Goal: Information Seeking & Learning: Learn about a topic

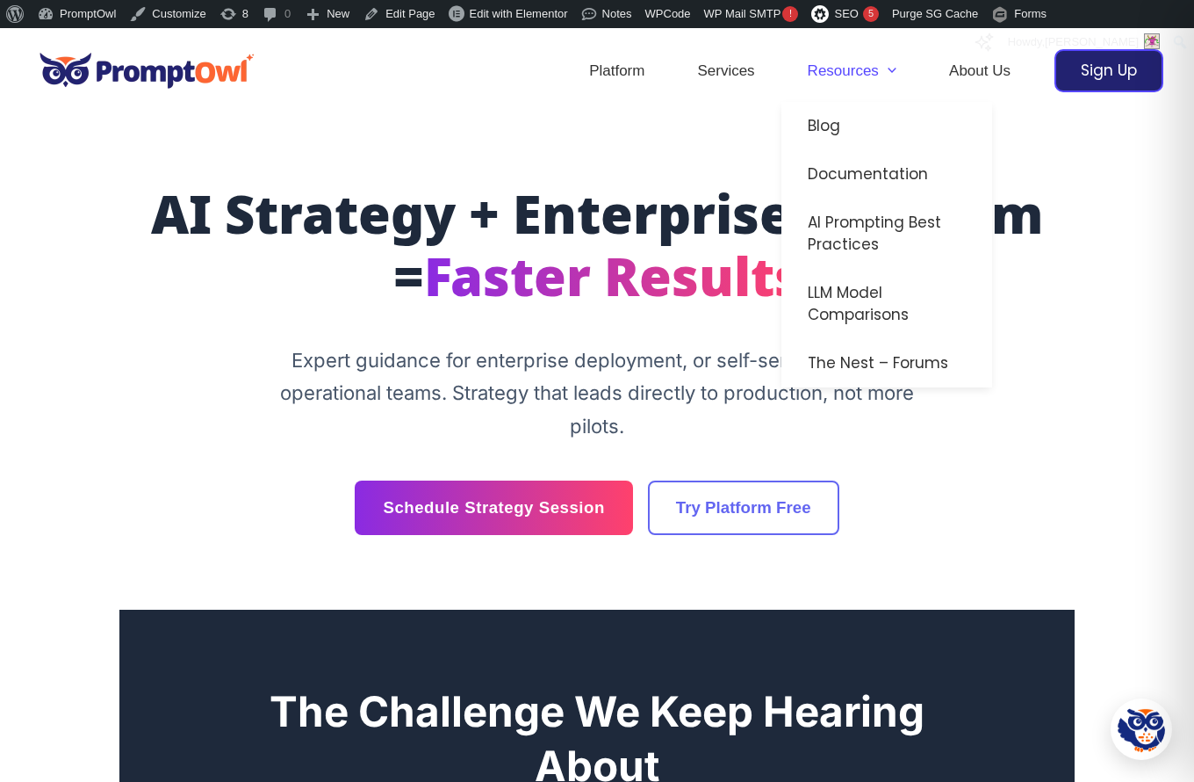
click at [850, 61] on link "Resources" at bounding box center [852, 70] width 141 height 61
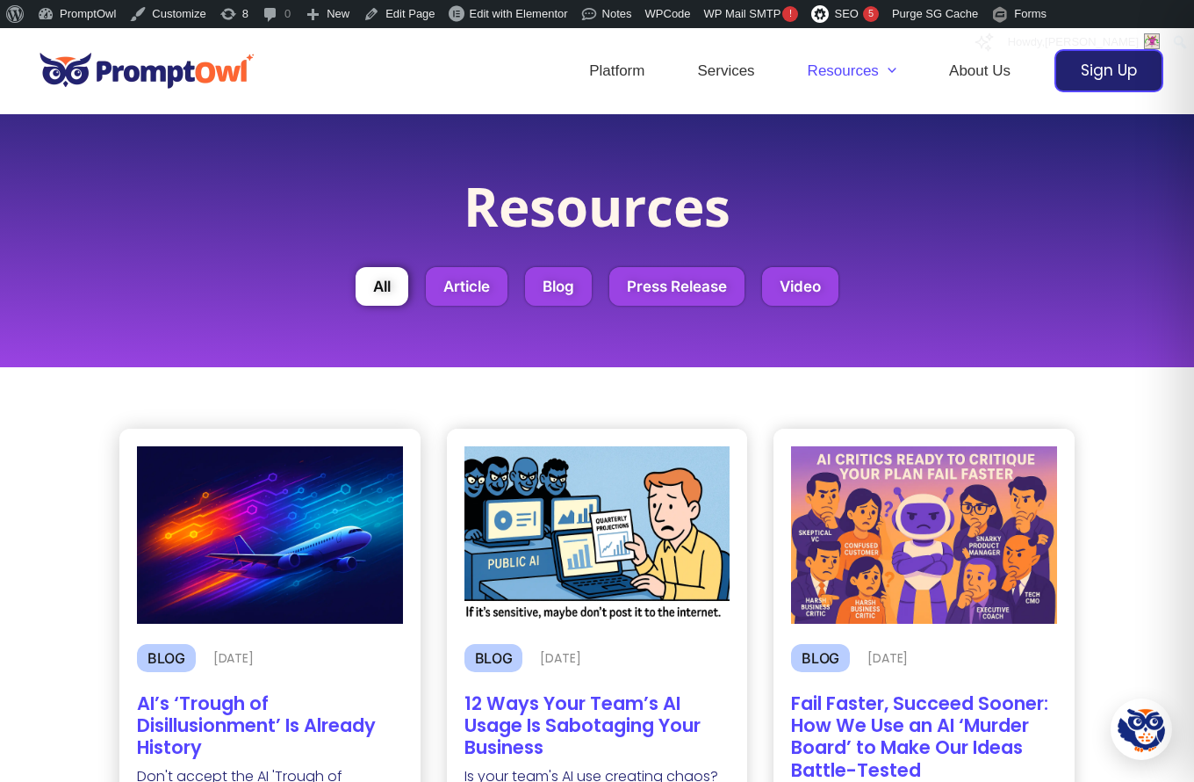
click at [259, 589] on img at bounding box center [270, 534] width 266 height 177
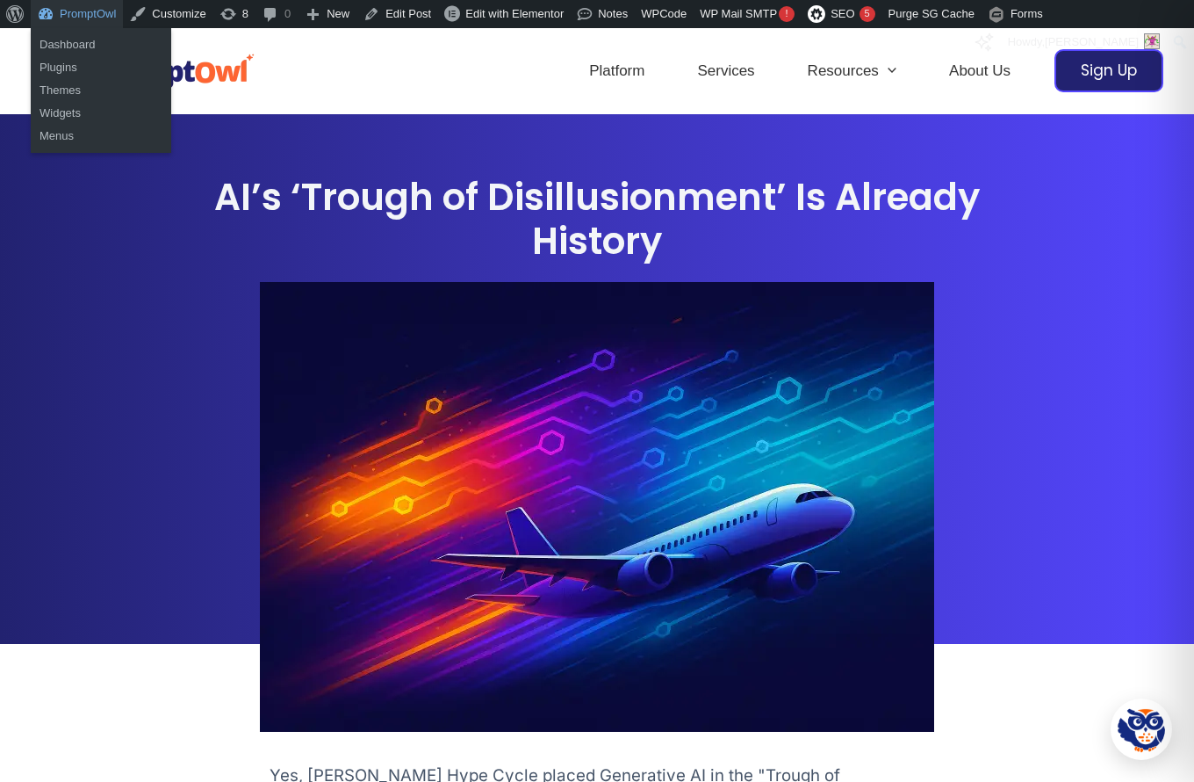
click at [80, 18] on link "PromptOwl" at bounding box center [77, 14] width 92 height 28
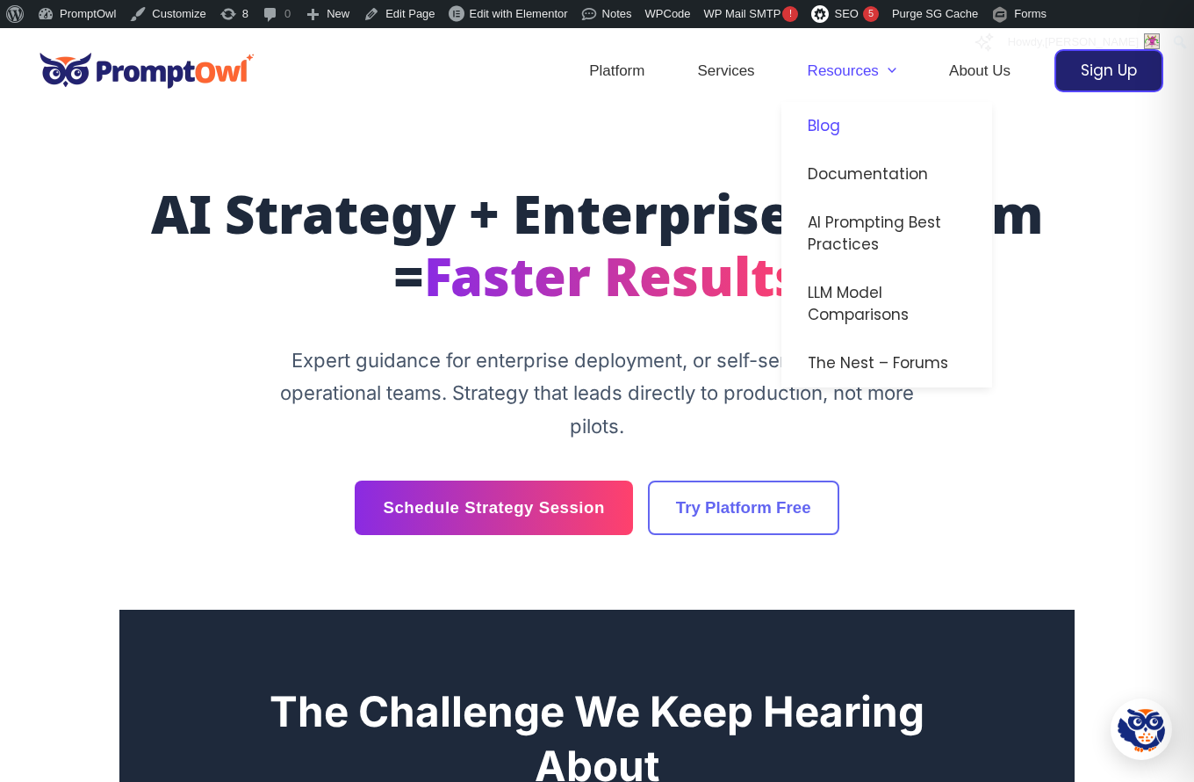
click at [819, 117] on link "Blog" at bounding box center [887, 126] width 211 height 48
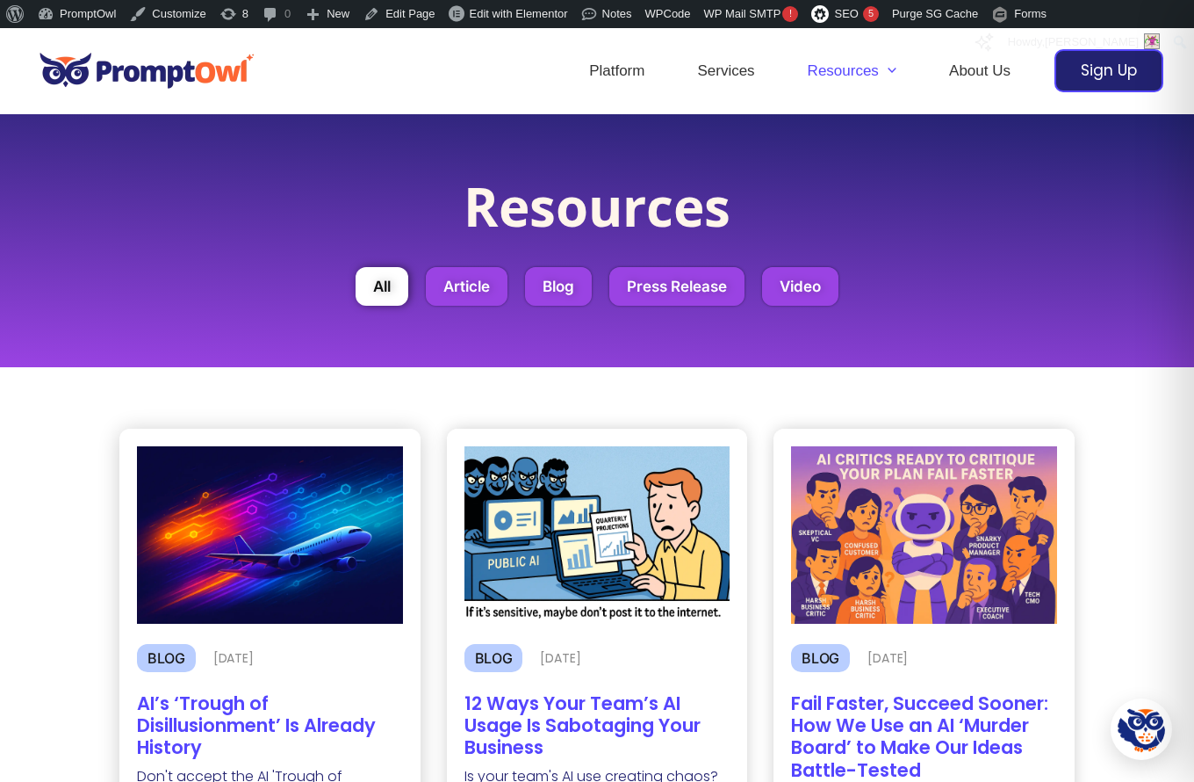
click at [333, 538] on img at bounding box center [270, 534] width 266 height 177
